Goal: Transaction & Acquisition: Purchase product/service

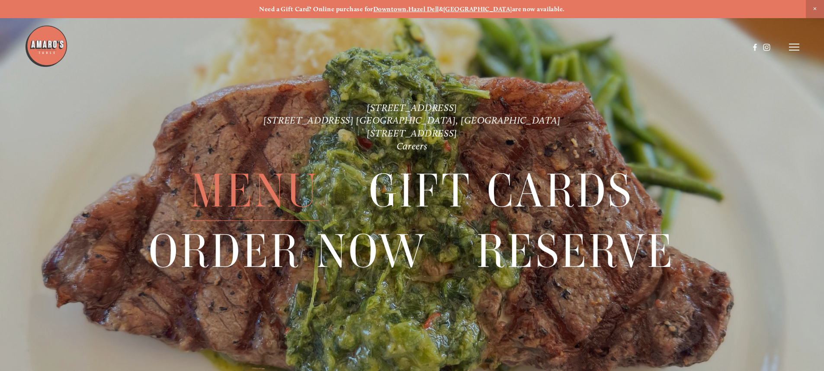
click at [309, 190] on span "Menu" at bounding box center [254, 192] width 129 height 60
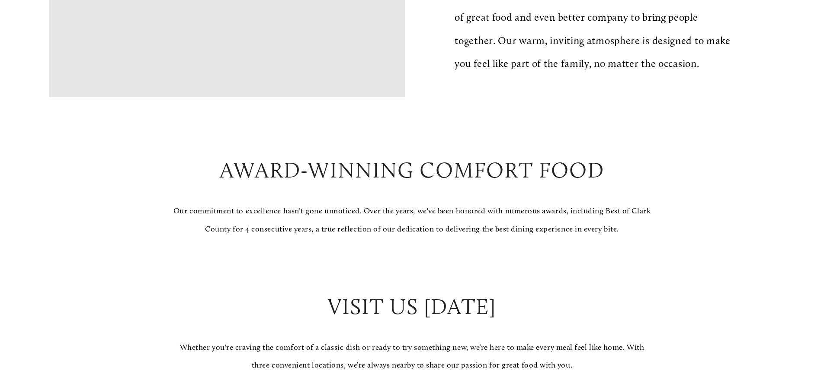
scroll to position [822, 0]
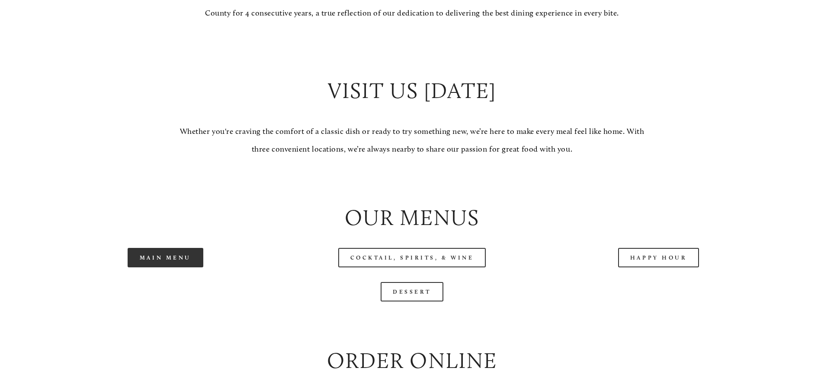
click at [189, 268] on link "Main Menu" at bounding box center [166, 257] width 76 height 19
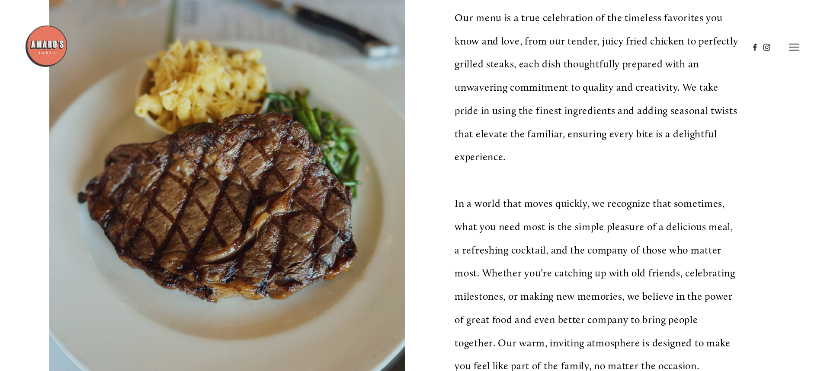
scroll to position [0, 0]
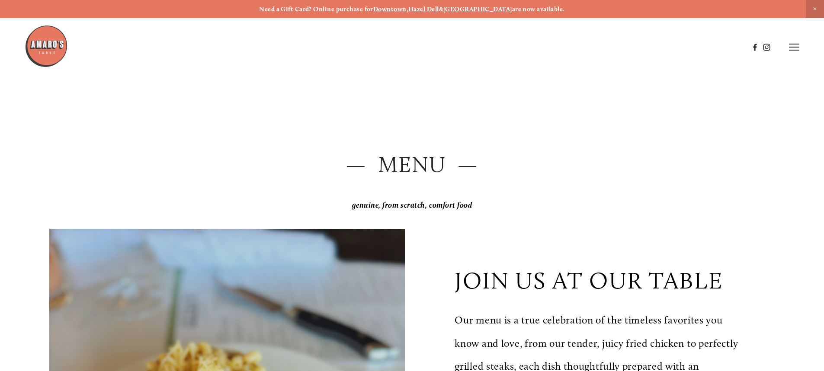
click at [792, 48] on icon at bounding box center [794, 47] width 10 height 8
drag, startPoint x: 631, startPoint y: 45, endPoint x: 636, endPoint y: 45, distance: 4.3
click at [631, 45] on span "Order Now" at bounding box center [645, 47] width 35 height 8
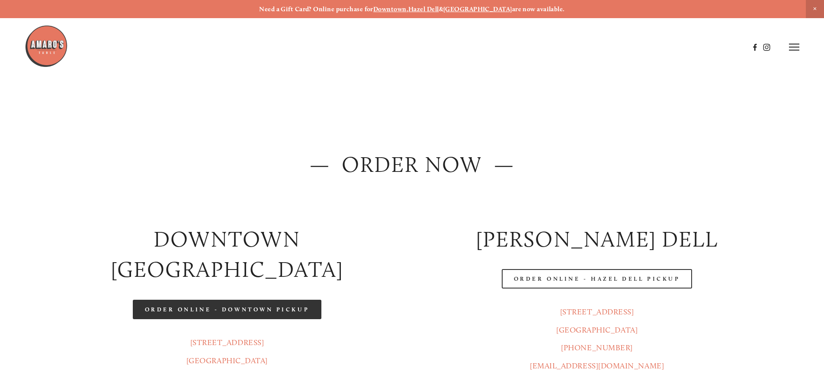
click at [272, 300] on link "Order Online - Downtown pickup" at bounding box center [227, 309] width 189 height 19
